Goal: Information Seeking & Learning: Learn about a topic

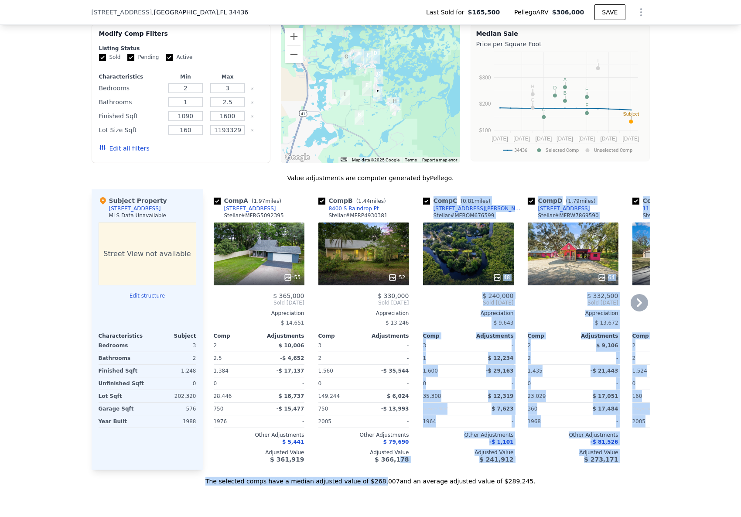
drag, startPoint x: 383, startPoint y: 481, endPoint x: 400, endPoint y: 480, distance: 17.0
click at [400, 480] on div "Value adjustments are computer generated by Pellego . Subject Property [STREET_…" at bounding box center [371, 330] width 558 height 312
click at [166, 506] on div "Sale Comps Rental Comps We found 9 sales that match your search Filters Map Pri…" at bounding box center [370, 230] width 741 height 587
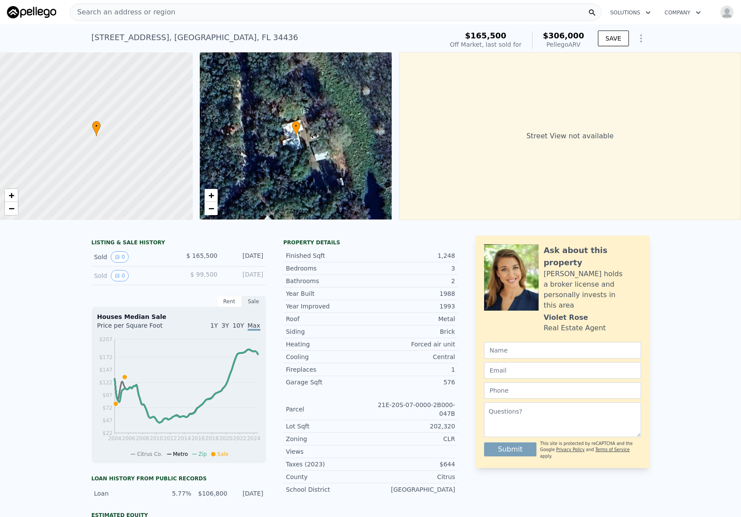
click at [122, 14] on span "Search an address or region" at bounding box center [122, 12] width 105 height 10
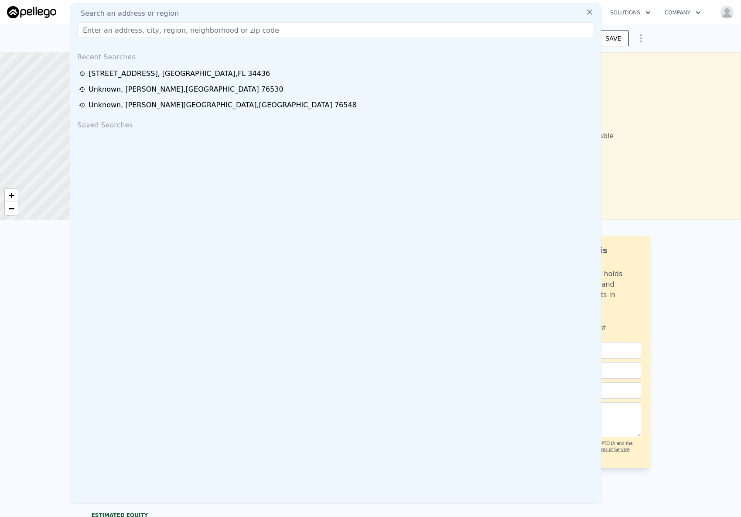
click at [120, 31] on input "text" at bounding box center [335, 30] width 517 height 16
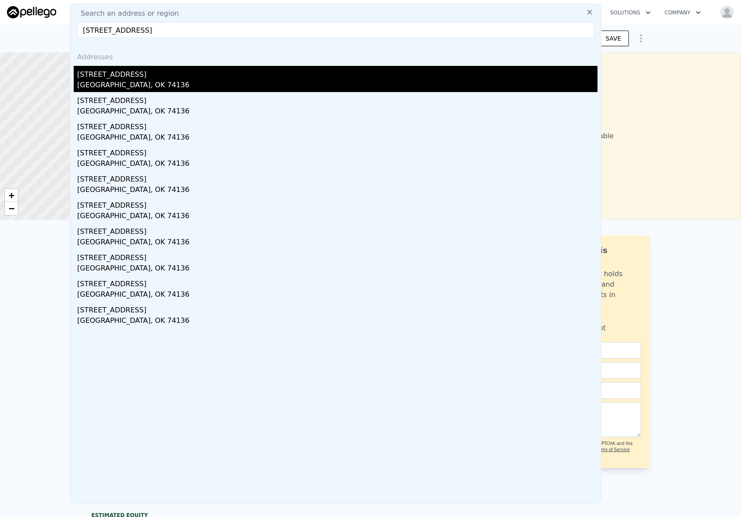
type input "[STREET_ADDRESS]"
click at [120, 76] on div "[STREET_ADDRESS]" at bounding box center [337, 73] width 520 height 14
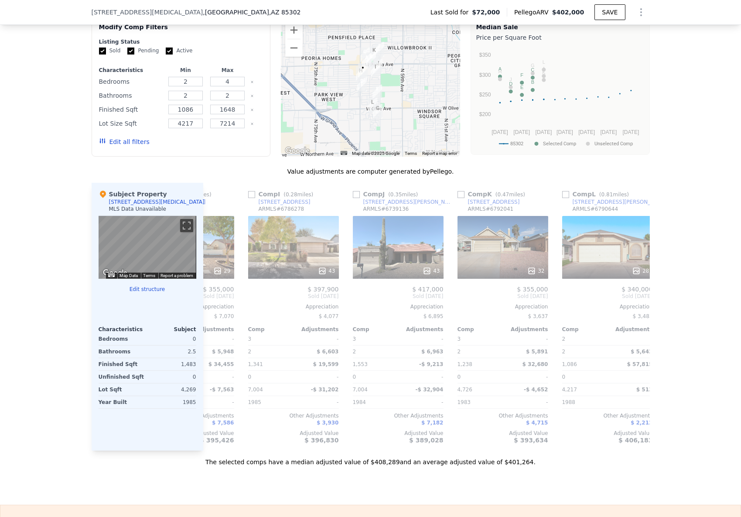
scroll to position [0, 830]
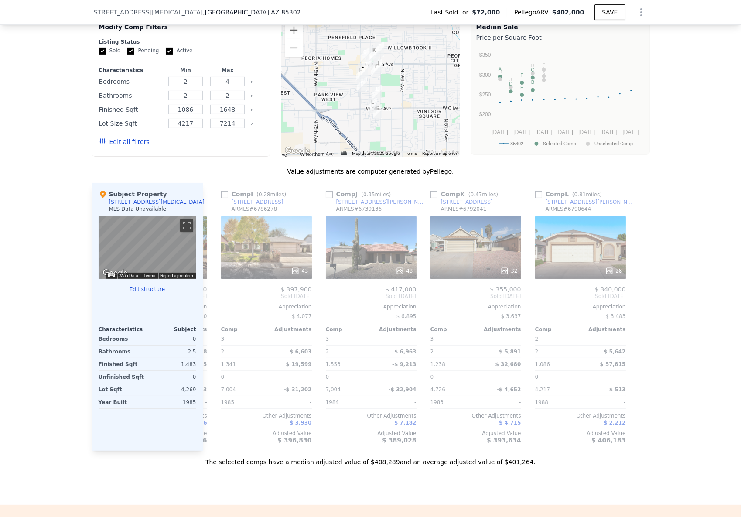
click at [535, 464] on div "The selected comps have a median adjusted value of $408,289 and an average adju…" at bounding box center [371, 459] width 558 height 16
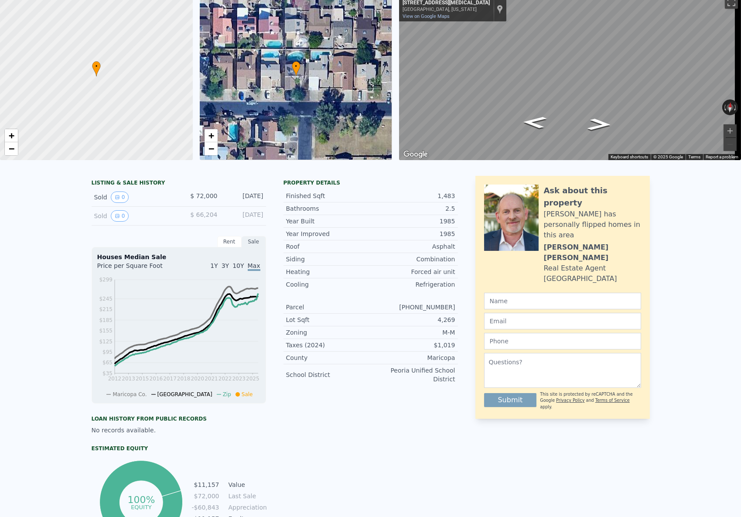
scroll to position [0, 0]
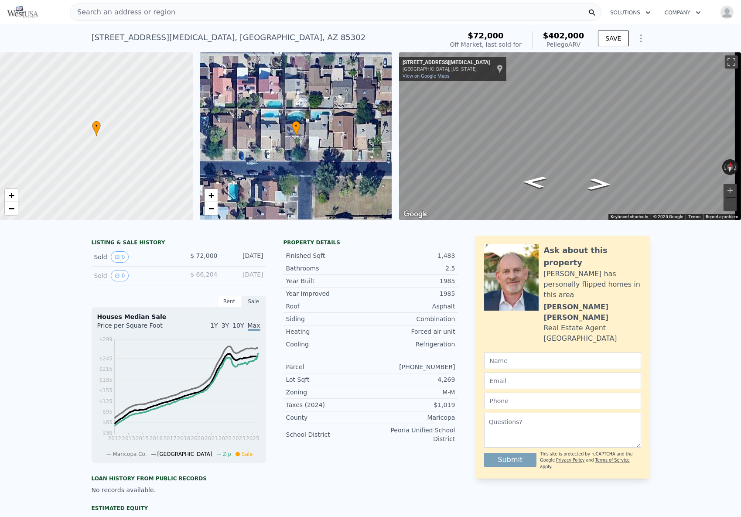
click at [173, 17] on div "Search an address or region" at bounding box center [336, 11] width 532 height 17
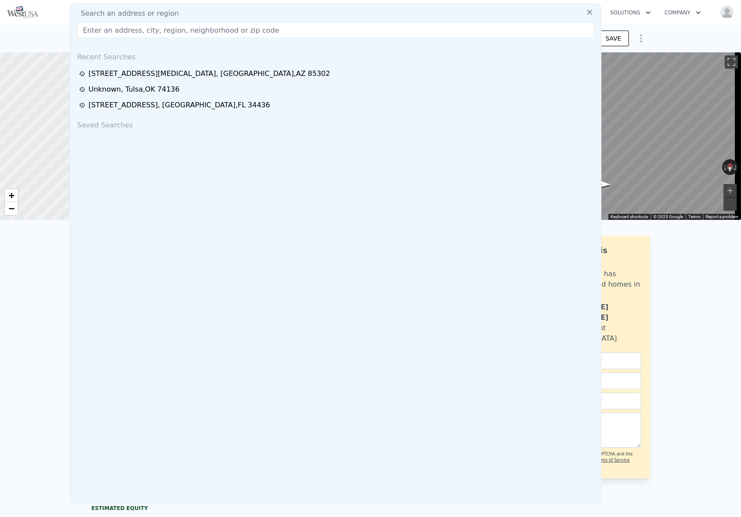
click at [158, 33] on input "text" at bounding box center [335, 30] width 517 height 16
type input "[STREET_ADDRESS]"
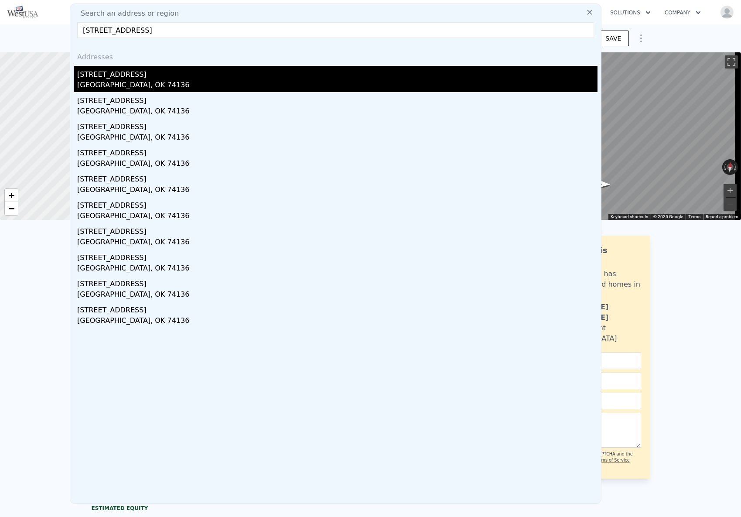
click at [142, 78] on div "[STREET_ADDRESS]" at bounding box center [337, 73] width 520 height 14
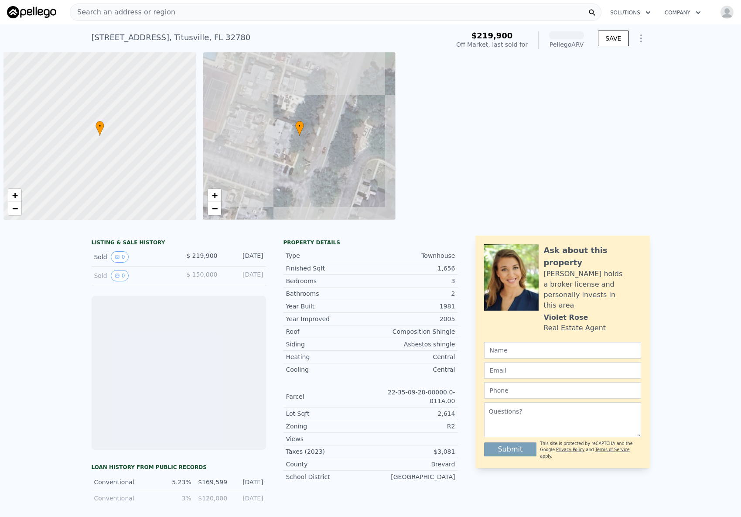
scroll to position [0, 3]
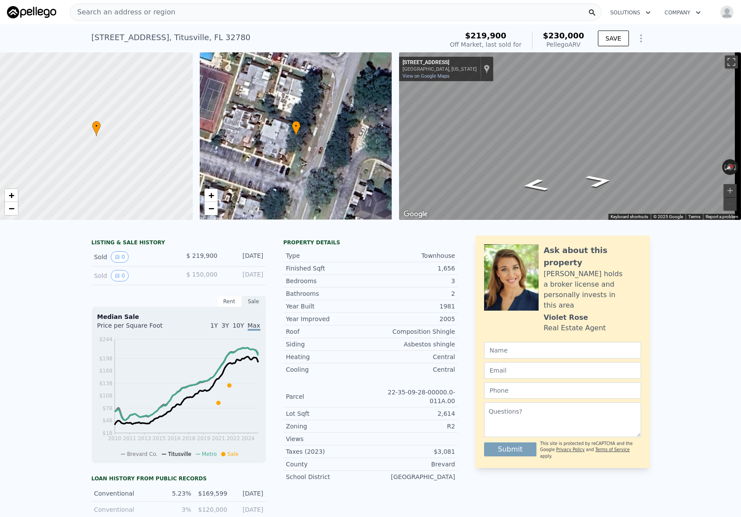
click at [142, 14] on span "Search an address or region" at bounding box center [122, 12] width 105 height 10
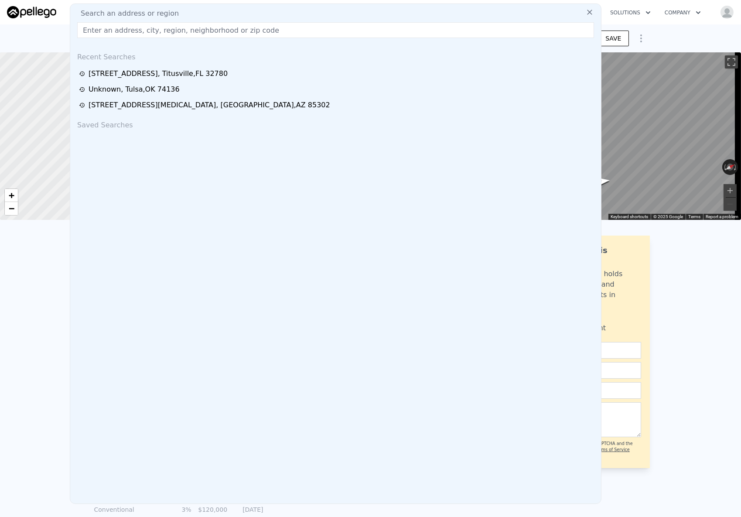
click at [135, 25] on input "text" at bounding box center [335, 30] width 517 height 16
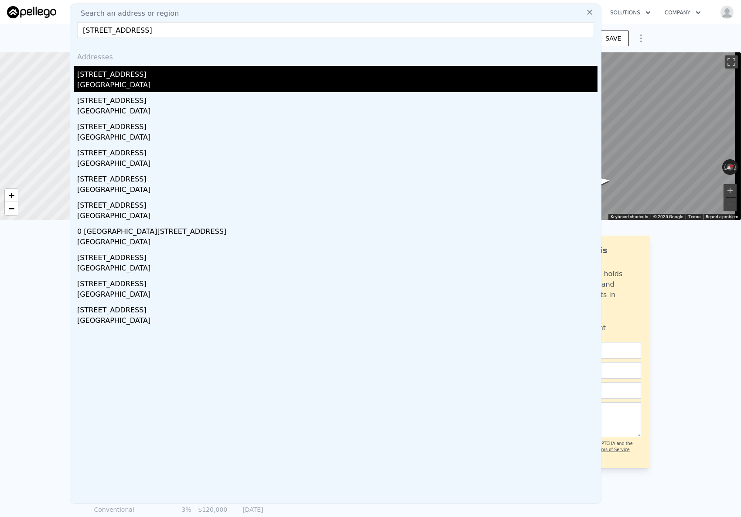
type input "5350 SE 125th St, Belleview, FL 34420"
click at [132, 72] on div "5350 SE 125th St" at bounding box center [337, 73] width 520 height 14
